Goal: Task Accomplishment & Management: Complete application form

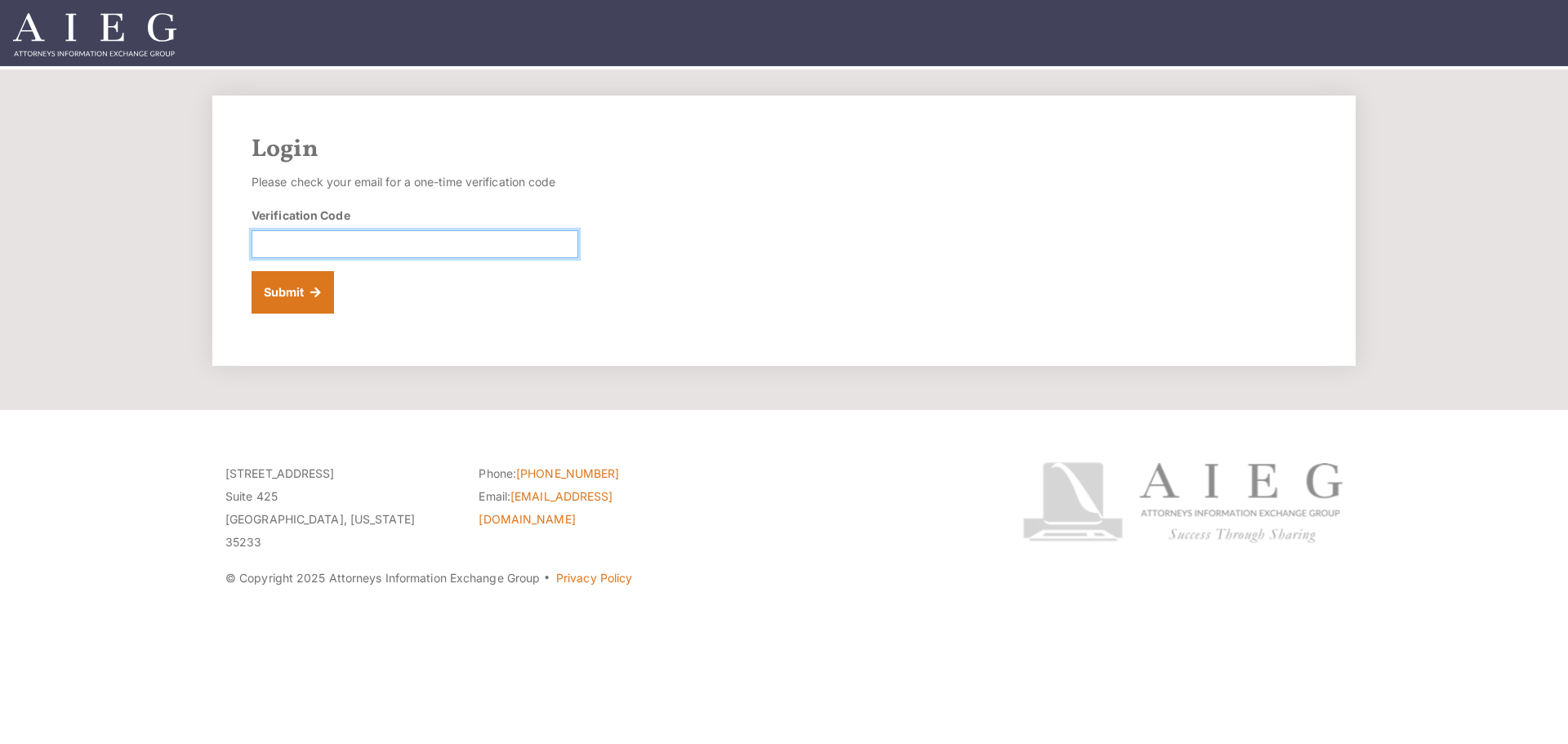
click at [359, 243] on input "Verification Code" at bounding box center [414, 244] width 327 height 27
paste input "987921"
type input "987921"
click at [312, 289] on button "Submit" at bounding box center [292, 292] width 82 height 42
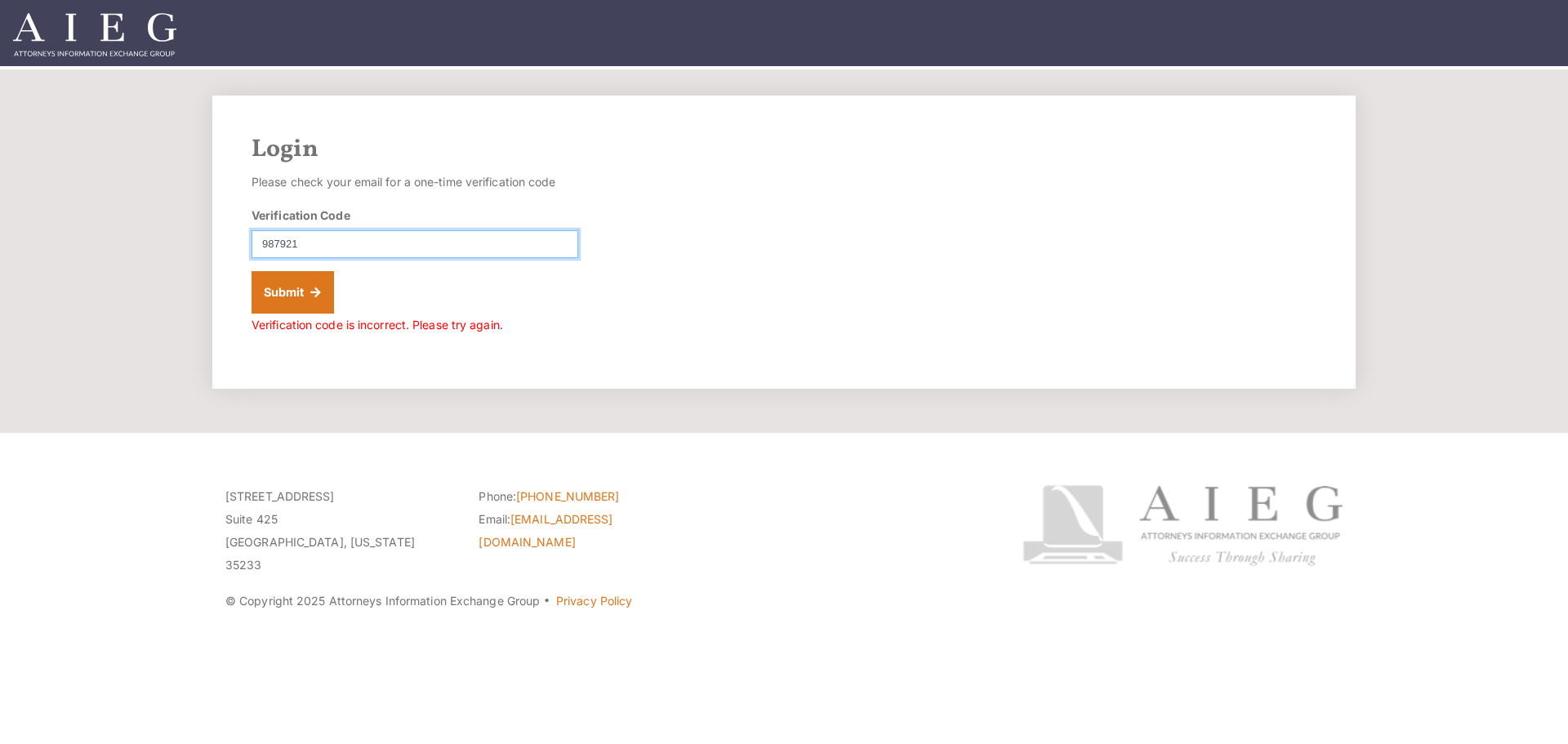
click at [316, 245] on input "987921" at bounding box center [414, 244] width 327 height 27
type input "9"
type input "987921"
click at [255, 287] on button "Submit" at bounding box center [292, 292] width 82 height 42
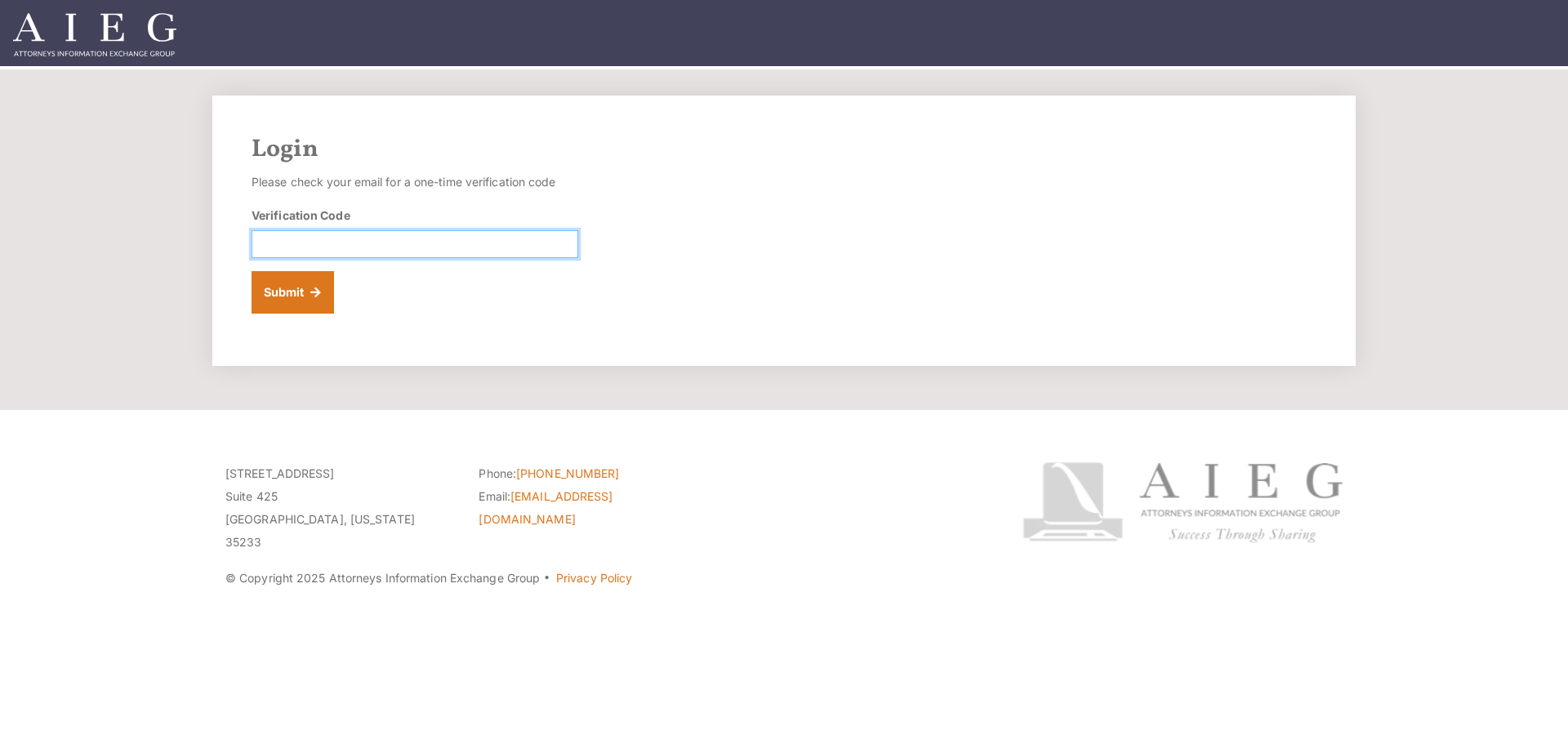
click at [323, 243] on input "Verification Code" at bounding box center [414, 244] width 327 height 27
paste input "383121"
type input "383121"
click at [317, 293] on button "Submit" at bounding box center [292, 292] width 82 height 42
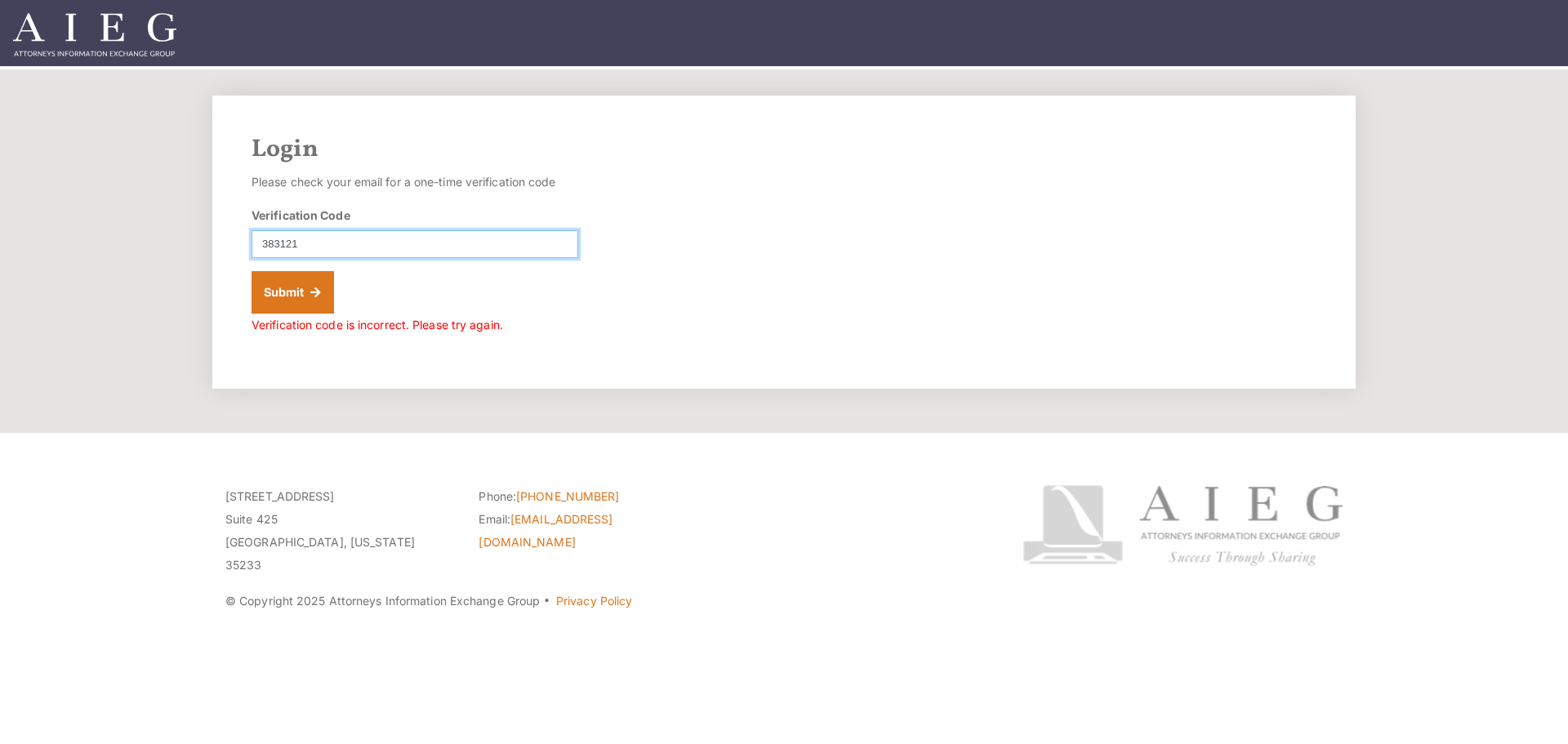
click at [358, 250] on input "383121" at bounding box center [414, 244] width 327 height 27
type input "3"
click at [420, 245] on input "Verification Code" at bounding box center [414, 244] width 327 height 27
paste input "246625"
type input "246625"
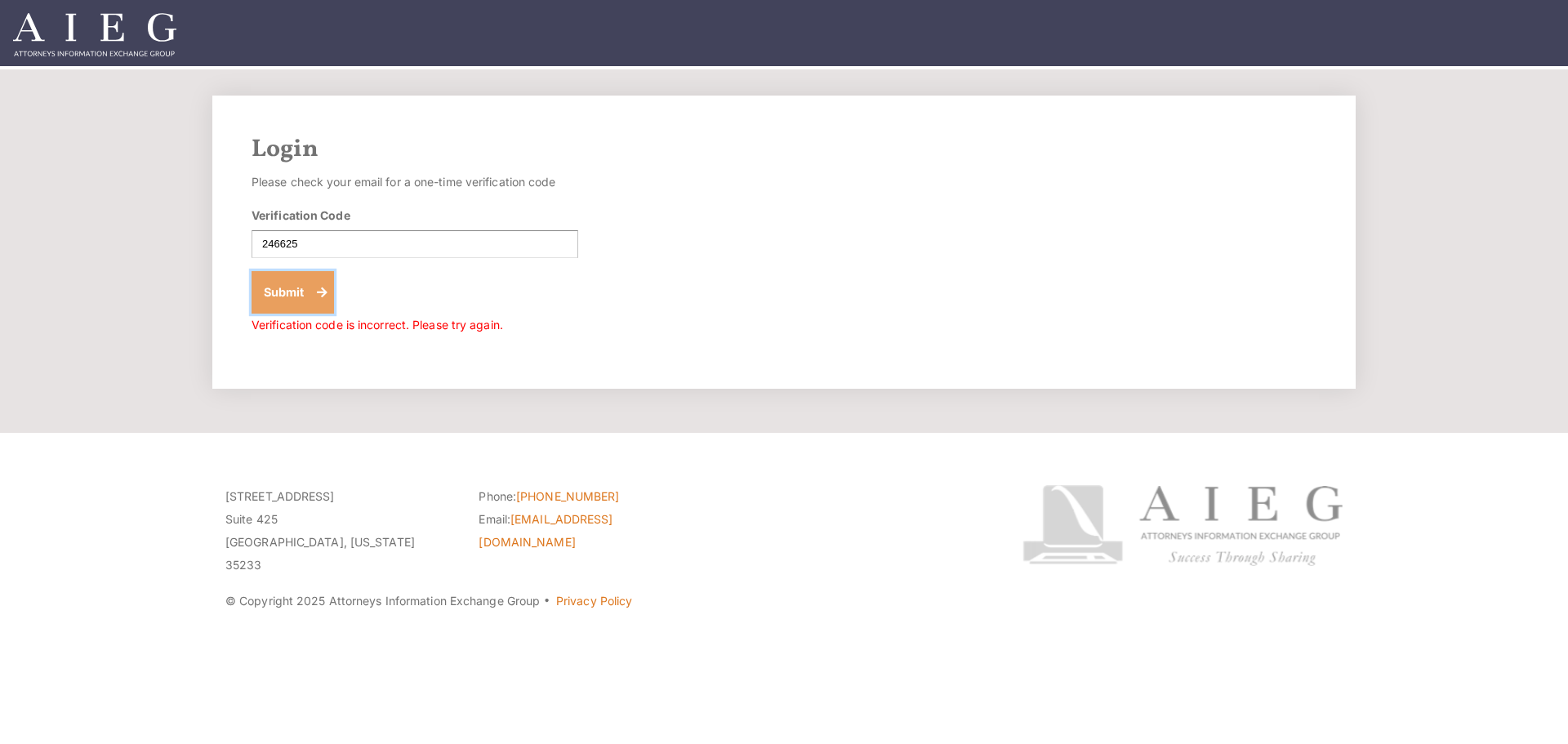
click at [293, 295] on button "Submit" at bounding box center [292, 292] width 82 height 42
